Goal: Information Seeking & Learning: Learn about a topic

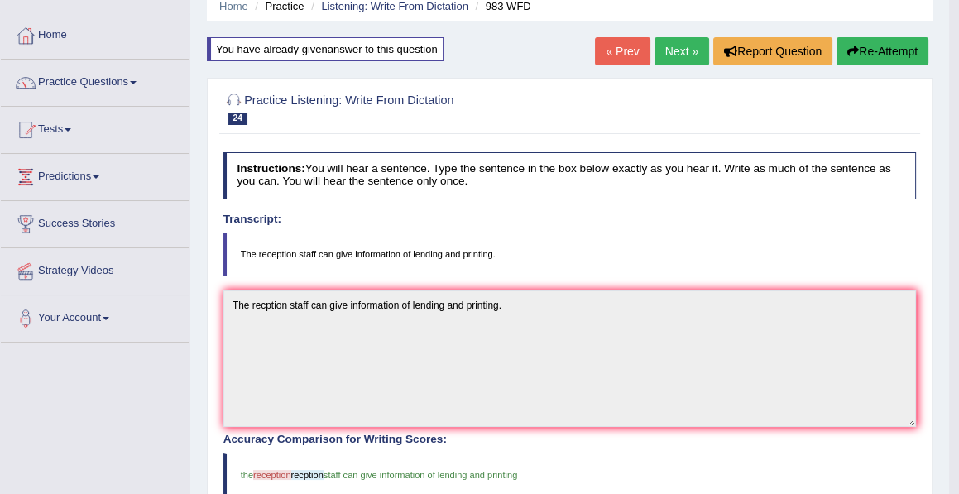
scroll to position [70, 0]
click at [676, 55] on link "Next »" at bounding box center [682, 50] width 55 height 28
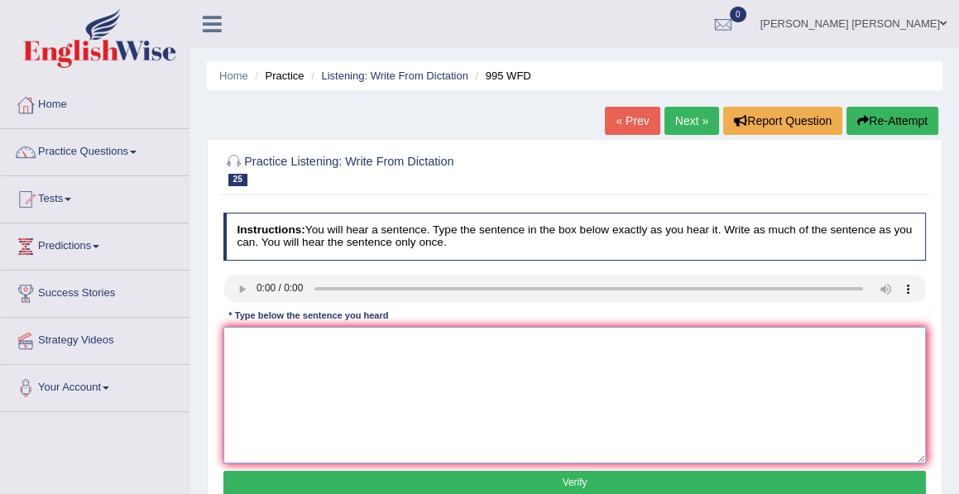
click at [244, 343] on textarea at bounding box center [574, 395] width 703 height 137
click at [265, 341] on textarea "from cu" at bounding box center [574, 395] width 703 height 137
click at [234, 340] on textarea "from cunclusion" at bounding box center [574, 395] width 703 height 137
click at [265, 339] on textarea "From cunclusion" at bounding box center [574, 395] width 703 height 137
click at [305, 341] on textarea "From conclusion" at bounding box center [574, 395] width 703 height 137
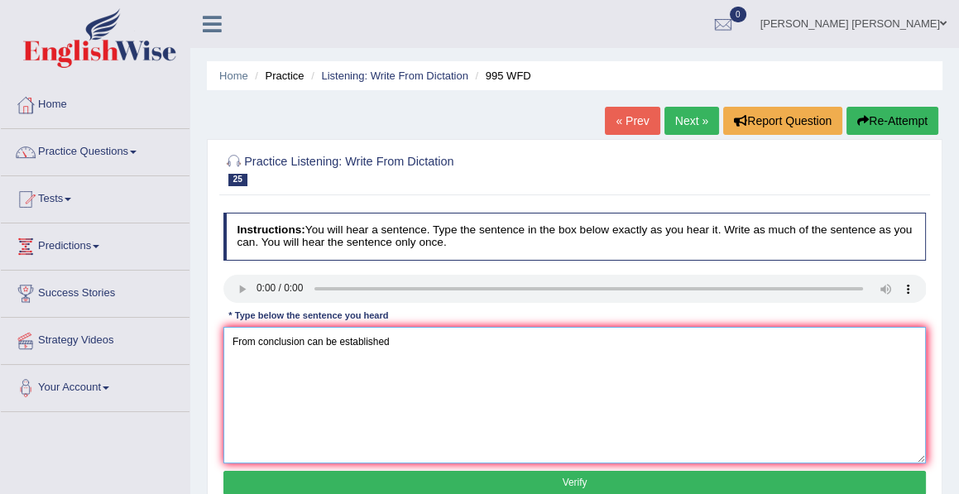
click at [390, 343] on textarea "From conclusion can be established" at bounding box center [574, 395] width 703 height 137
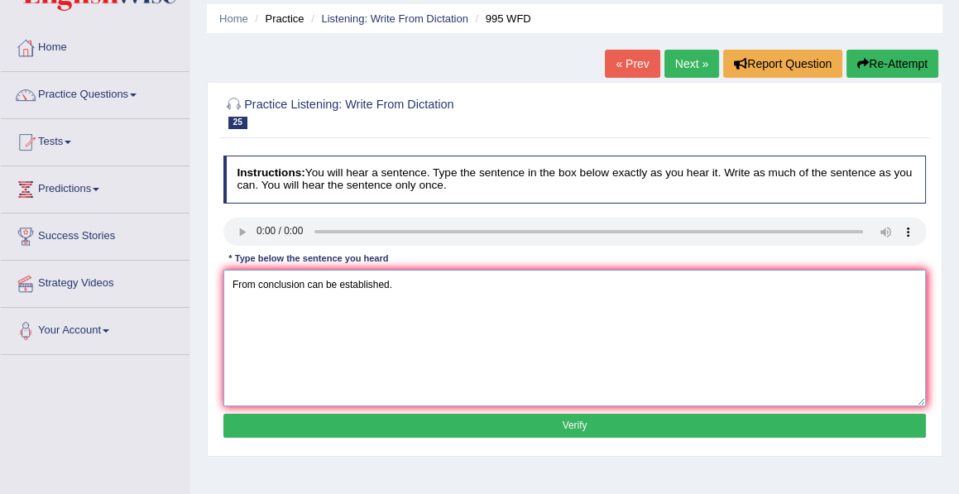
scroll to position [58, 0]
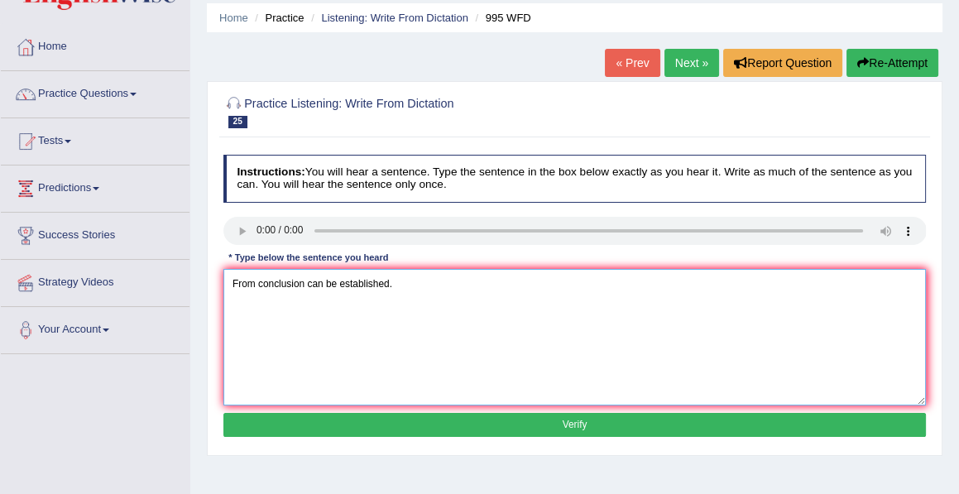
type textarea "From conclusion can be established."
click at [577, 424] on button "Verify" at bounding box center [574, 425] width 703 height 24
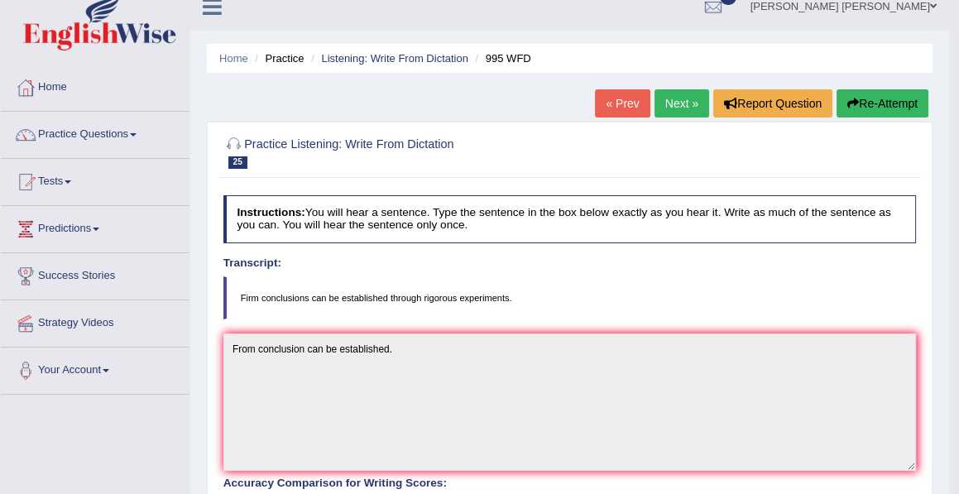
scroll to position [0, 0]
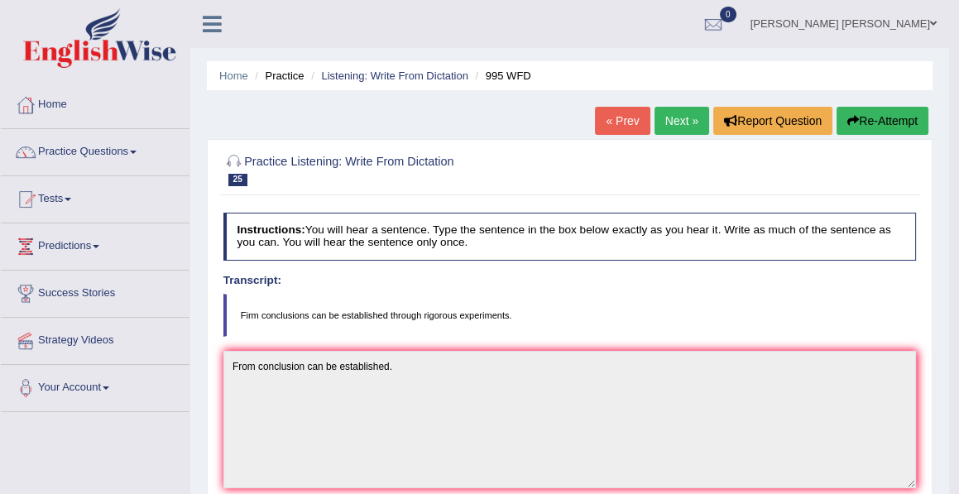
click at [876, 122] on button "Re-Attempt" at bounding box center [883, 121] width 92 height 28
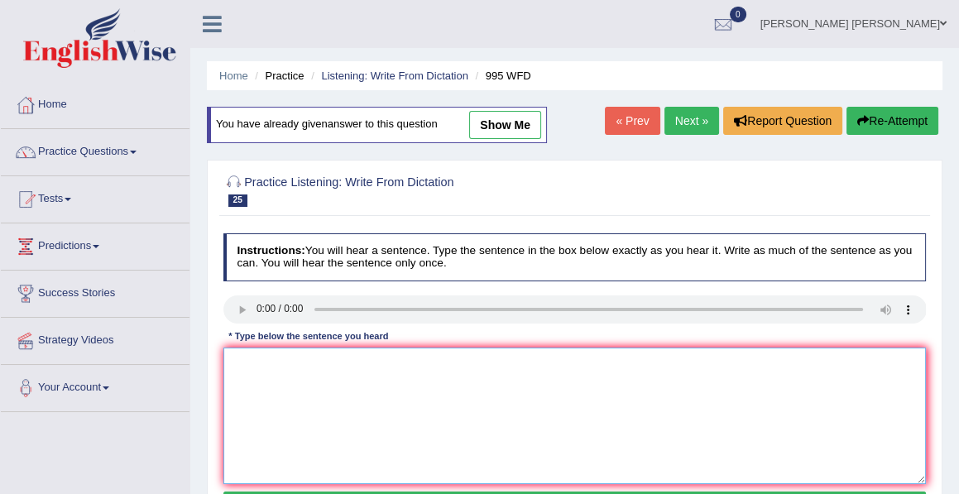
click at [250, 369] on textarea at bounding box center [574, 416] width 703 height 137
click at [412, 363] on textarea "Firm conclusions can be established" at bounding box center [574, 416] width 703 height 137
click at [452, 367] on textarea "Firm conclusions can be established through out" at bounding box center [574, 416] width 703 height 137
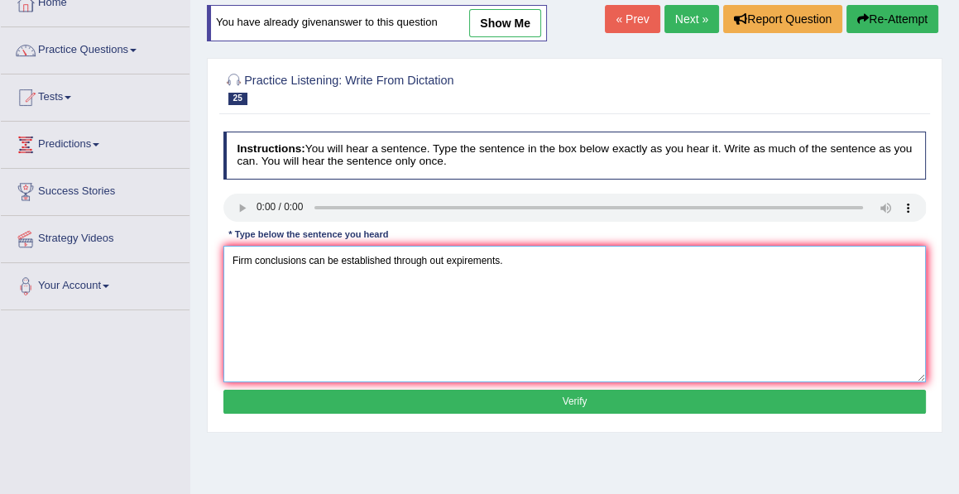
scroll to position [103, 0]
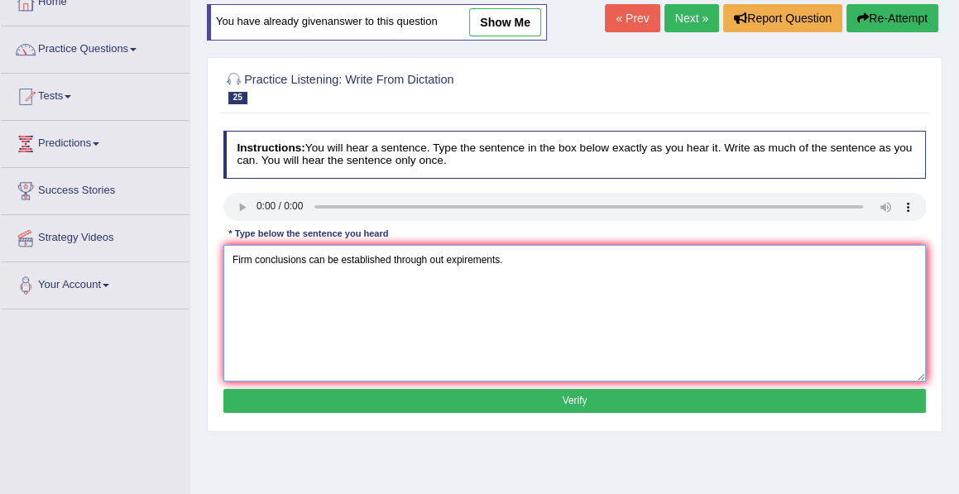
type textarea "Firm conclusions can be established through out expirements."
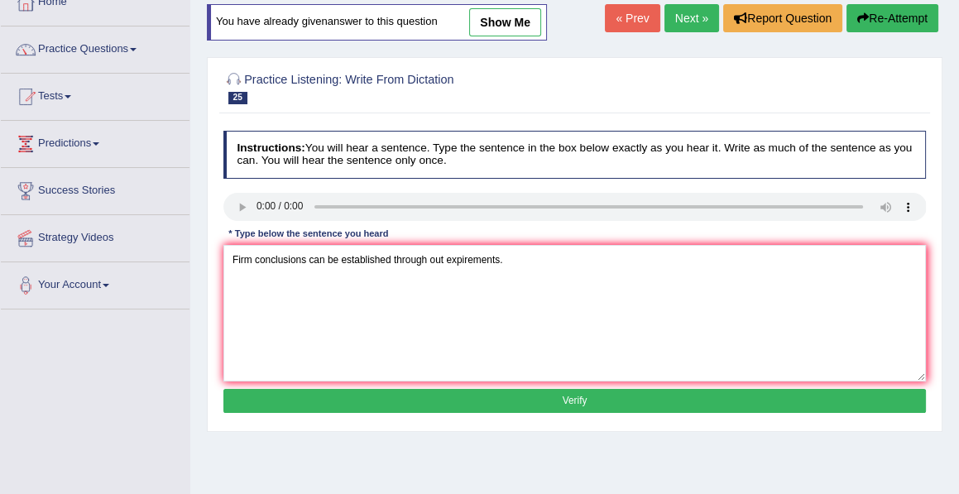
click at [565, 401] on button "Verify" at bounding box center [574, 401] width 703 height 24
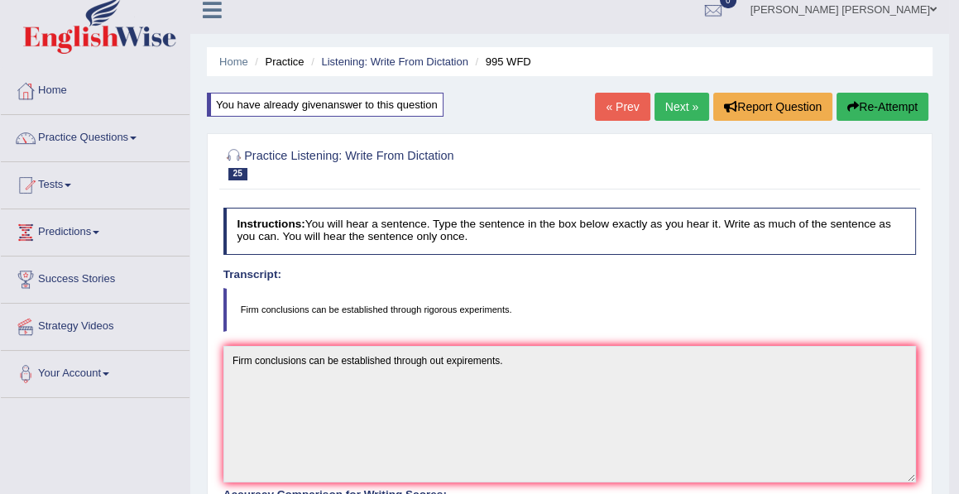
scroll to position [0, 0]
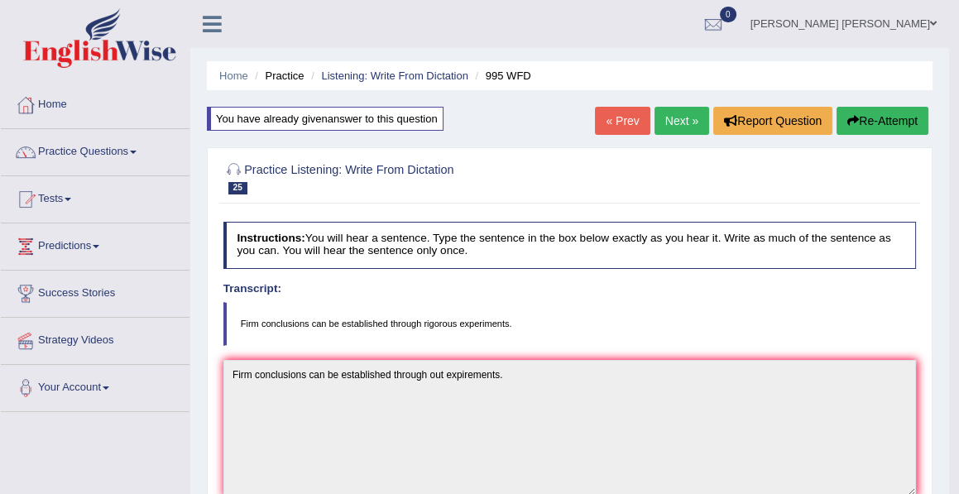
click at [670, 128] on link "Next »" at bounding box center [682, 121] width 55 height 28
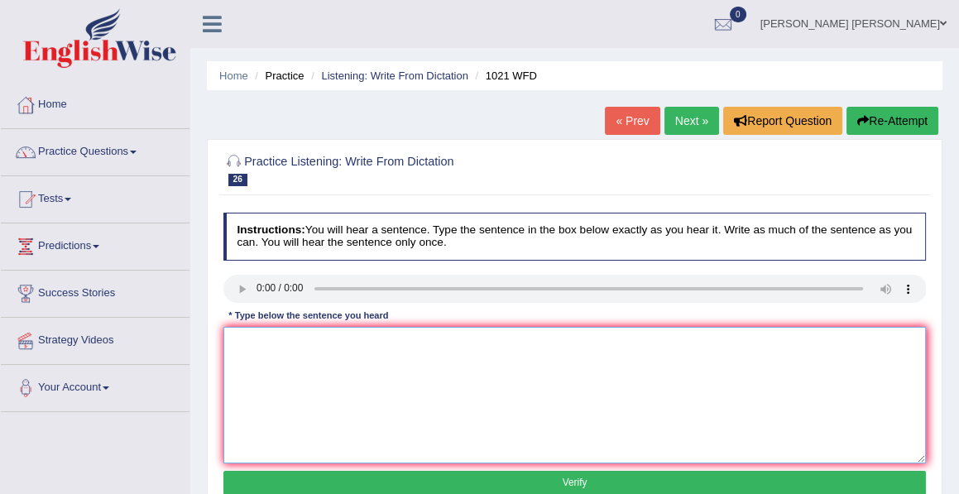
click at [238, 344] on textarea at bounding box center [574, 395] width 703 height 137
click at [233, 342] on textarea "the english degree is especially valuable in third year" at bounding box center [574, 395] width 703 height 137
click at [463, 338] on textarea "The english degree is especially valuable in third year" at bounding box center [574, 395] width 703 height 137
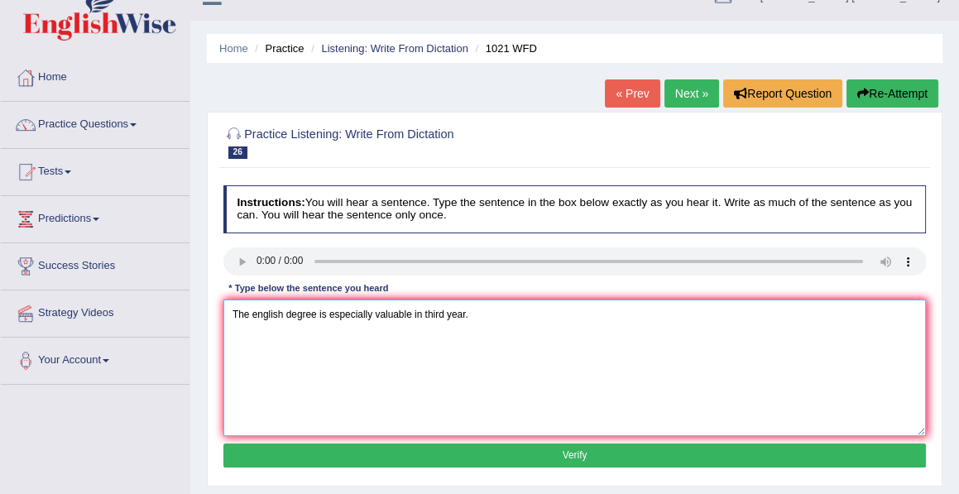
scroll to position [36, 0]
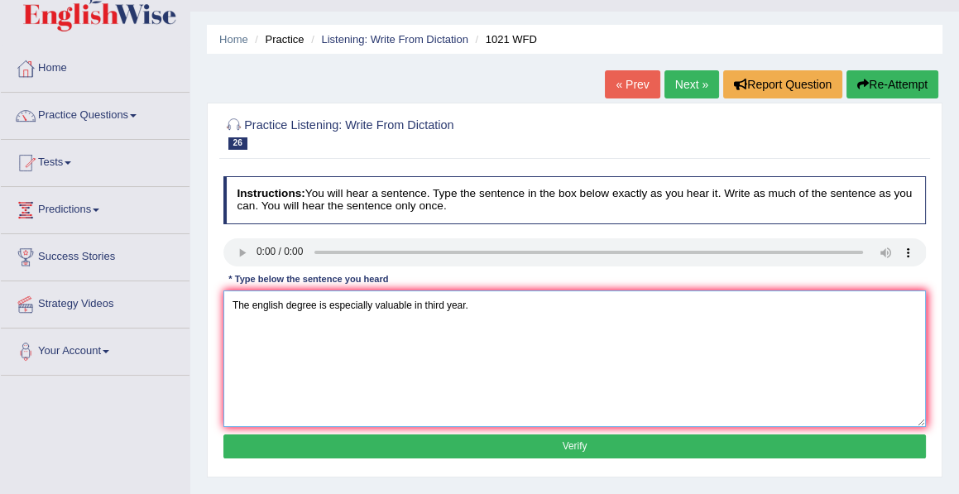
click at [424, 310] on textarea "The english degree is especially valuable in third year." at bounding box center [574, 358] width 703 height 137
click at [426, 305] on textarea "The english degree is especially valuable in the third year." at bounding box center [574, 358] width 703 height 137
type textarea "The english degree is especially valuable in the third year."
click at [572, 445] on button "Verify" at bounding box center [574, 446] width 703 height 24
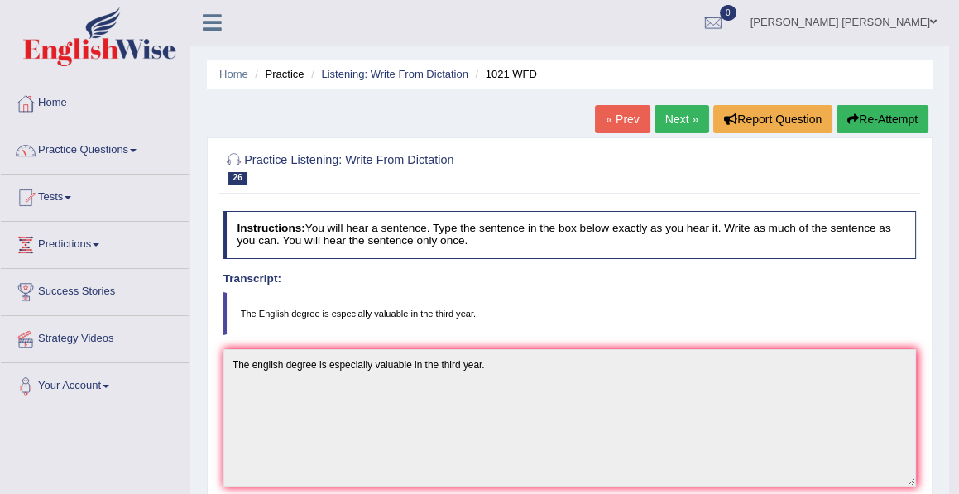
scroll to position [0, 0]
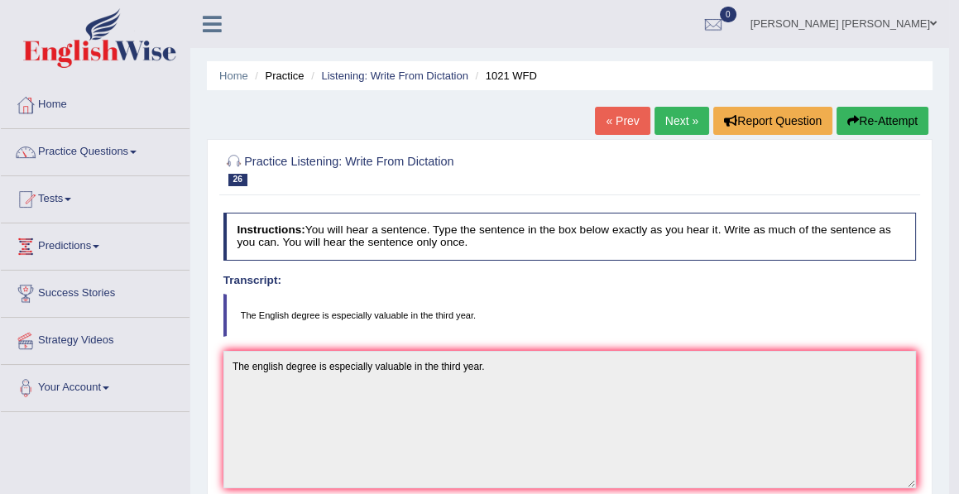
click at [681, 116] on link "Next »" at bounding box center [682, 121] width 55 height 28
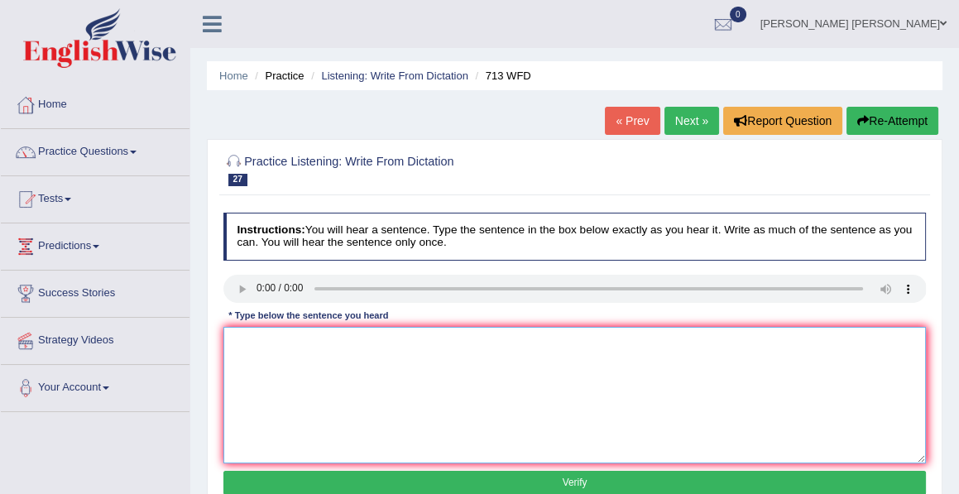
click at [239, 339] on textarea at bounding box center [574, 395] width 703 height 137
click at [234, 339] on textarea "the speaker begin by giving outlines of presentation." at bounding box center [574, 395] width 703 height 137
click at [309, 343] on textarea "The speaker begin by giving outlines of presentation." at bounding box center [574, 395] width 703 height 137
type textarea "The speaker began by giving outlines of presentation."
click at [573, 484] on button "Verify" at bounding box center [574, 483] width 703 height 24
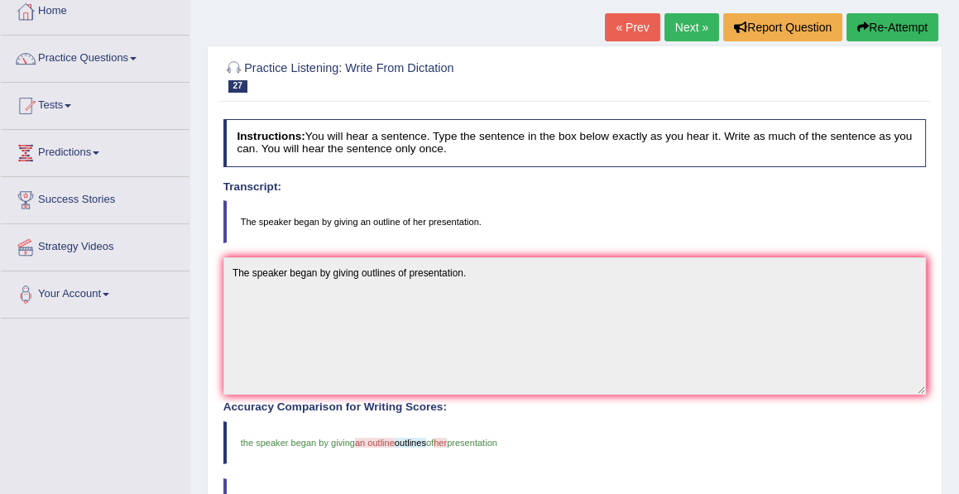
scroll to position [94, 0]
click at [434, 232] on blockquote "The speaker began by giving an outline of her presentation." at bounding box center [574, 220] width 703 height 43
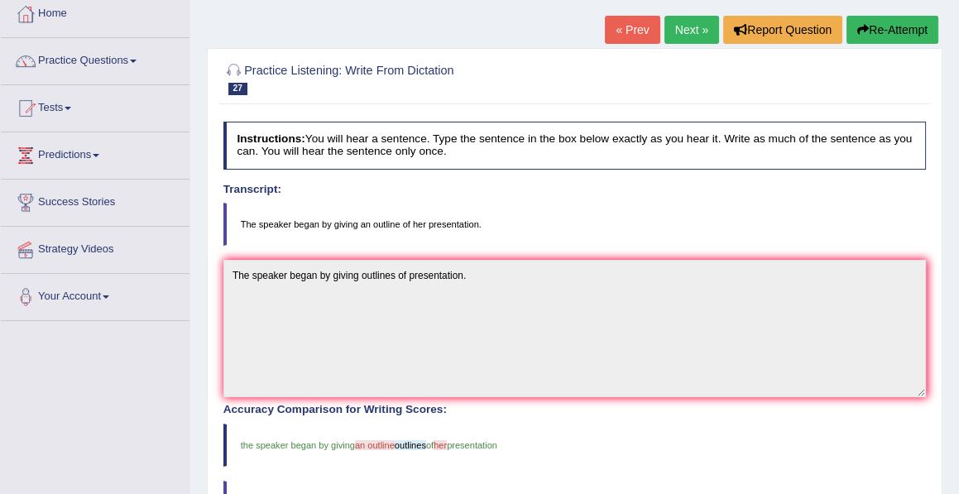
scroll to position [0, 0]
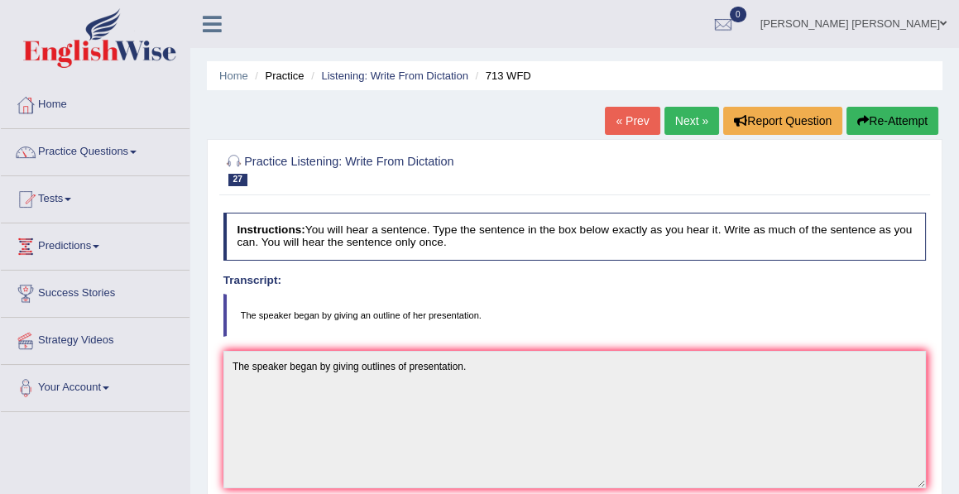
click at [912, 114] on button "Re-Attempt" at bounding box center [893, 121] width 92 height 28
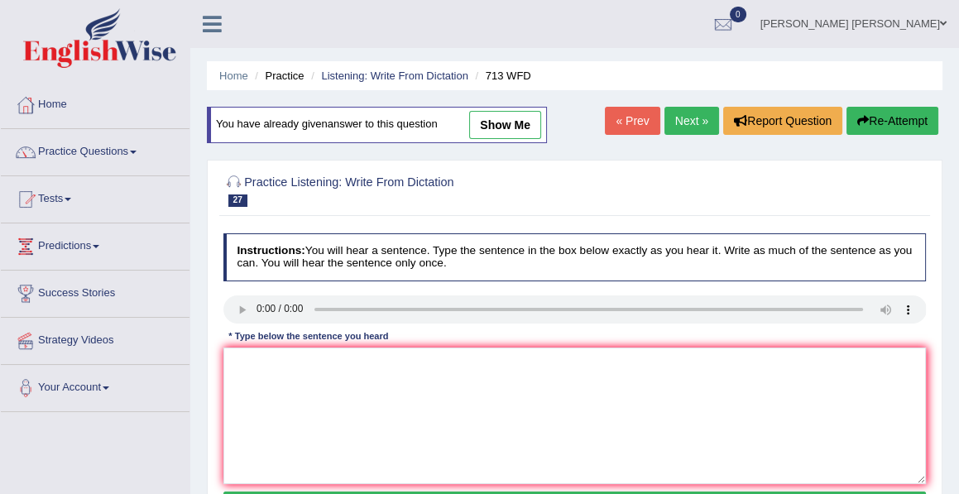
click at [665, 125] on link "Next »" at bounding box center [692, 121] width 55 height 28
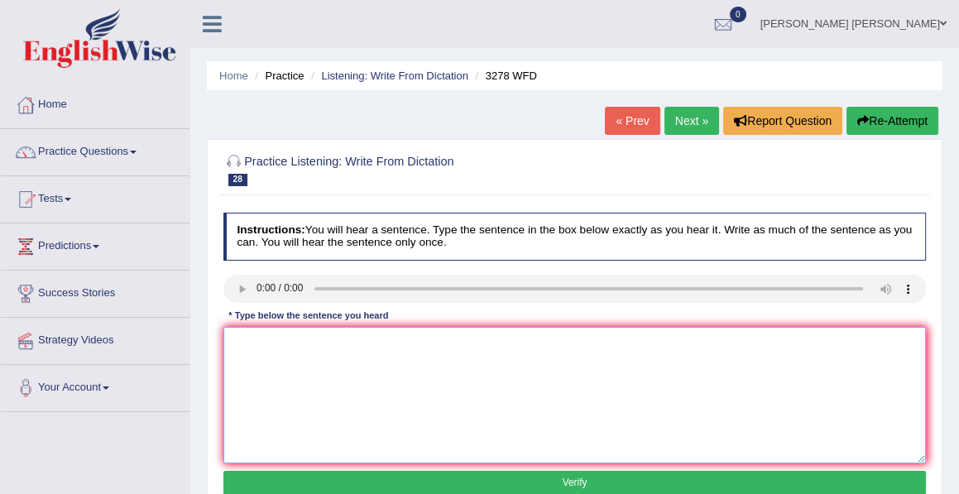
click at [255, 348] on textarea at bounding box center [574, 395] width 703 height 137
type textarea "It is important to out line your study time carefully."
click at [578, 485] on button "Verify" at bounding box center [574, 483] width 703 height 24
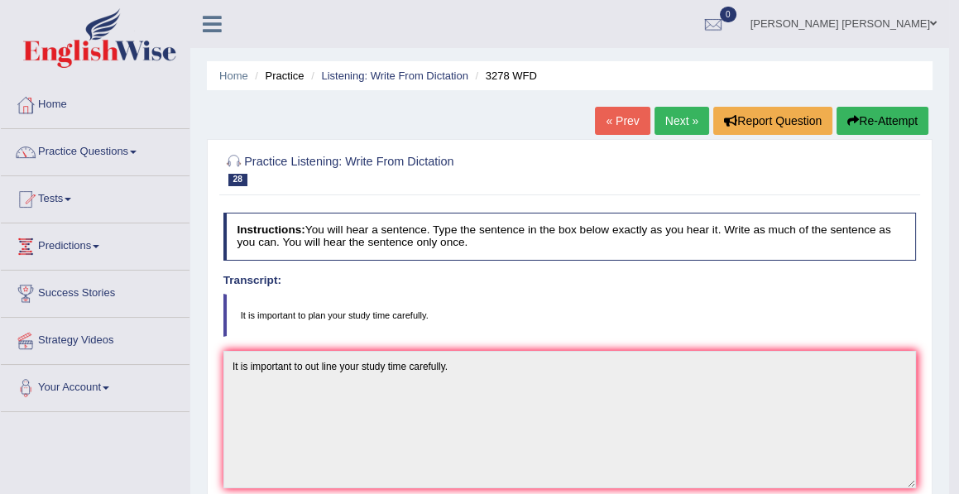
click at [674, 118] on link "Next »" at bounding box center [682, 121] width 55 height 28
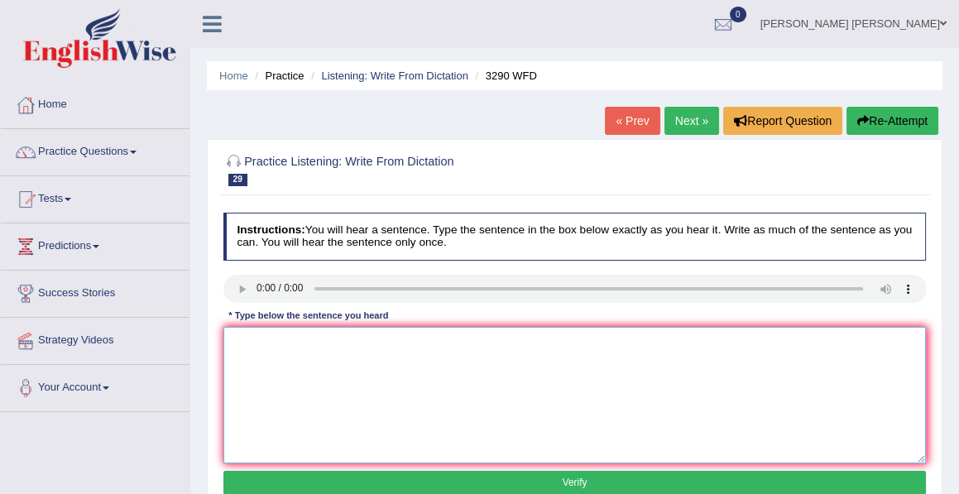
click at [254, 344] on textarea at bounding box center [574, 395] width 703 height 137
click at [247, 338] on textarea "yoy are to require to attend lecture and report" at bounding box center [574, 395] width 703 height 137
click at [234, 343] on textarea "you are to require to attend lecture and report" at bounding box center [574, 395] width 703 height 137
click at [309, 343] on textarea "You are to require to attend lecture and report" at bounding box center [574, 395] width 703 height 137
click at [274, 339] on textarea "You are to required to attend lecture and report" at bounding box center [574, 395] width 703 height 137
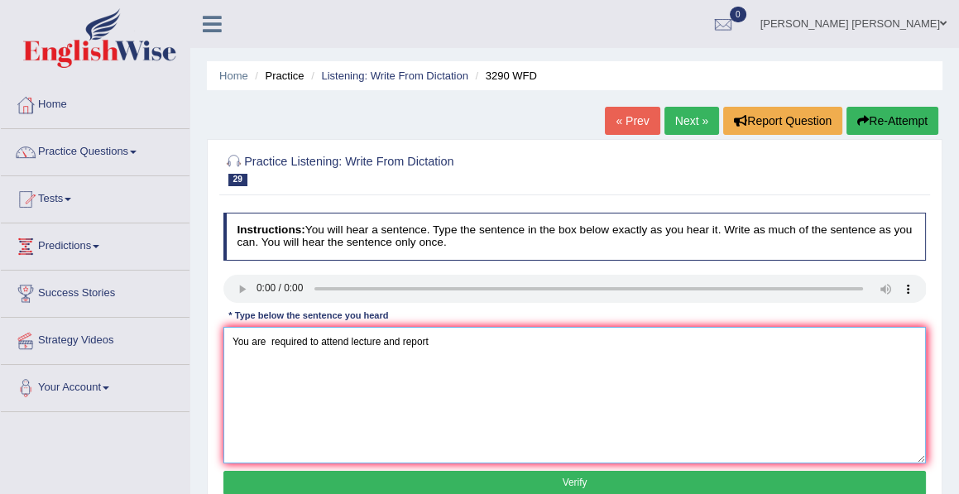
click at [401, 340] on textarea "You are required to attend lecture and report" at bounding box center [574, 395] width 703 height 137
click at [484, 340] on textarea "You are required to attend lecture and write weekly report" at bounding box center [574, 395] width 703 height 137
click at [380, 341] on textarea "You are required to attend lecture and write weekly reports." at bounding box center [574, 395] width 703 height 137
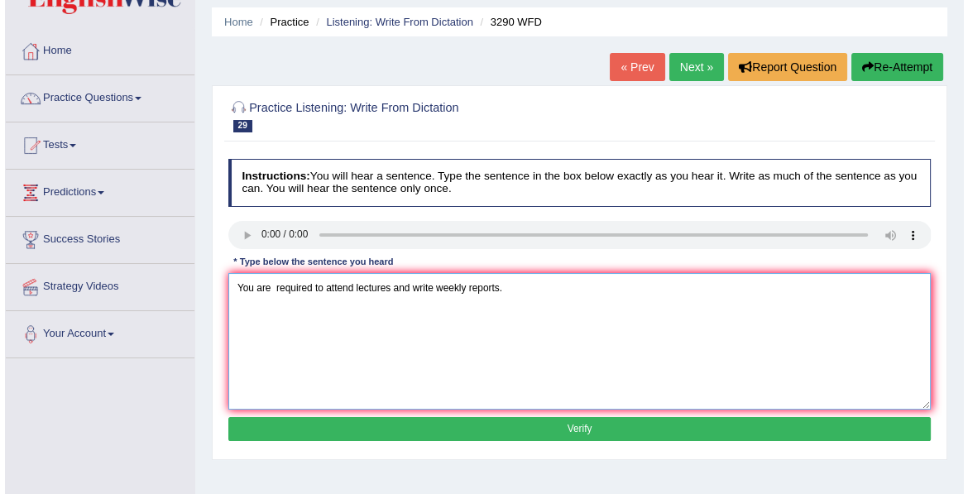
scroll to position [78, 0]
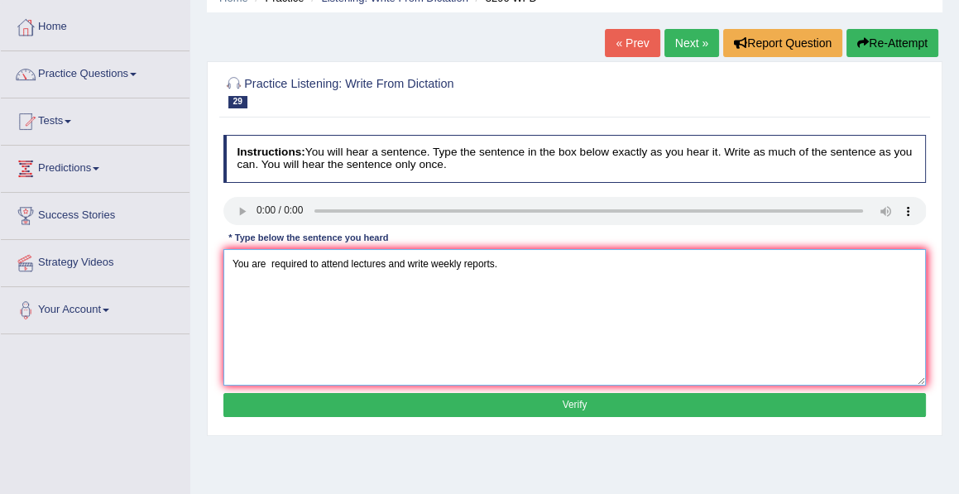
type textarea "You are required to attend lectures and write weekly reports."
click at [576, 401] on button "Verify" at bounding box center [574, 405] width 703 height 24
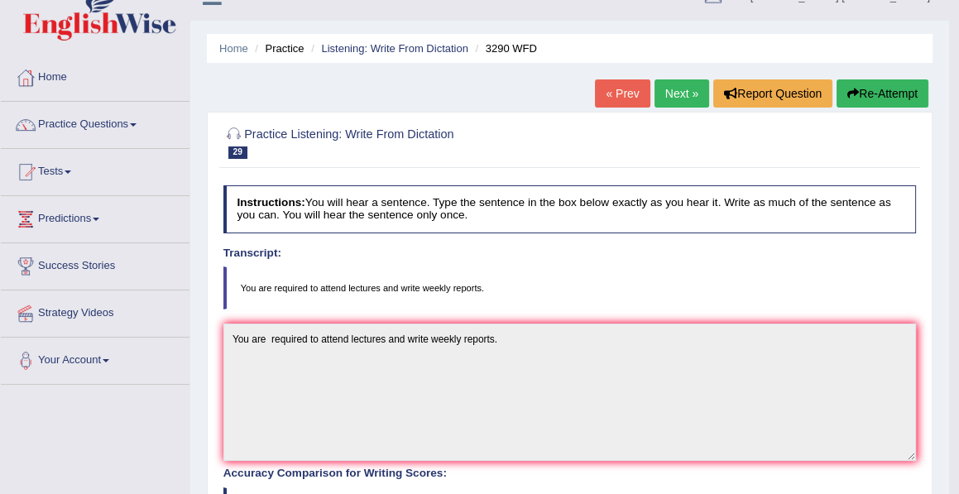
scroll to position [0, 0]
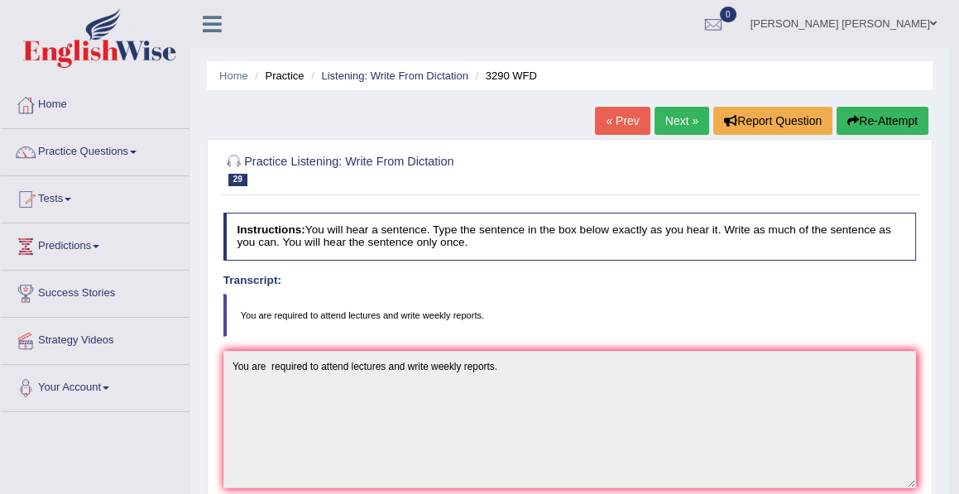
click at [682, 117] on link "Next »" at bounding box center [682, 121] width 55 height 28
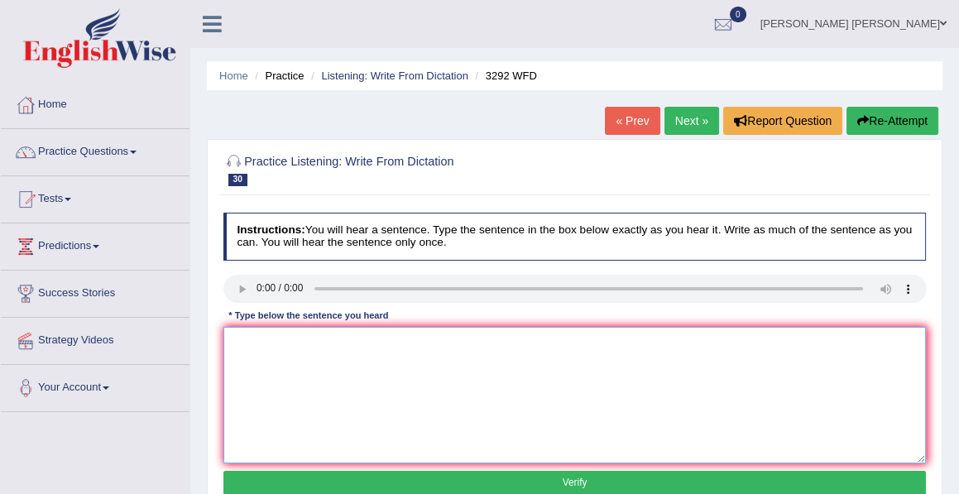
click at [253, 346] on textarea at bounding box center [574, 395] width 703 height 137
click at [242, 340] on textarea "Grivity is the force which attract the body to one and another" at bounding box center [574, 395] width 703 height 137
click at [247, 339] on textarea "Gaivity is the force which attract the body to one and another" at bounding box center [574, 395] width 703 height 137
click at [502, 345] on textarea "Gravity is the force which attract the body to one and another" at bounding box center [574, 395] width 703 height 137
click at [390, 343] on textarea "Gravity is the force which attract the body to one and another." at bounding box center [574, 395] width 703 height 137
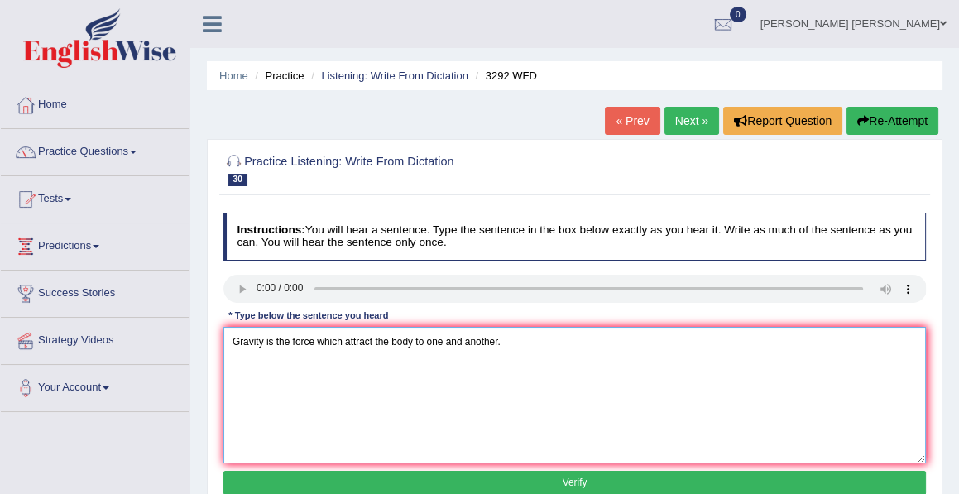
click at [388, 343] on textarea "Gravity is the force which attract the body to one and another." at bounding box center [574, 395] width 703 height 137
click at [369, 341] on textarea "Gravity is the force which attract two body to one and another." at bounding box center [574, 395] width 703 height 137
click at [371, 341] on textarea "Gravity is the force which attract two body to one and another." at bounding box center [574, 395] width 703 height 137
click at [342, 339] on textarea "Gravity is the force which attracts two body to one and another." at bounding box center [574, 395] width 703 height 137
click at [410, 339] on textarea "Gravity is the force that attracts two body to one and another." at bounding box center [574, 395] width 703 height 137
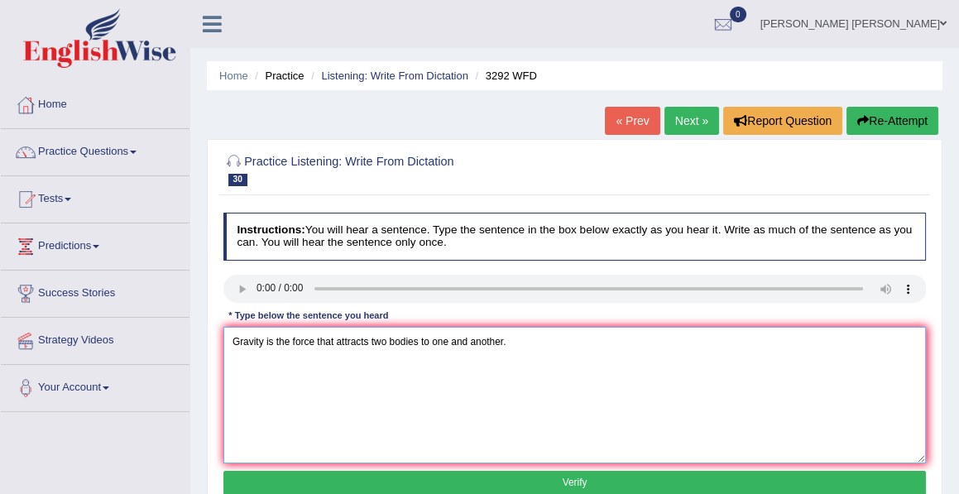
type textarea "Gravity is the force that attracts two bodies to one and another."
click at [569, 481] on button "Verify" at bounding box center [574, 483] width 703 height 24
